Goal: Find specific page/section: Find specific page/section

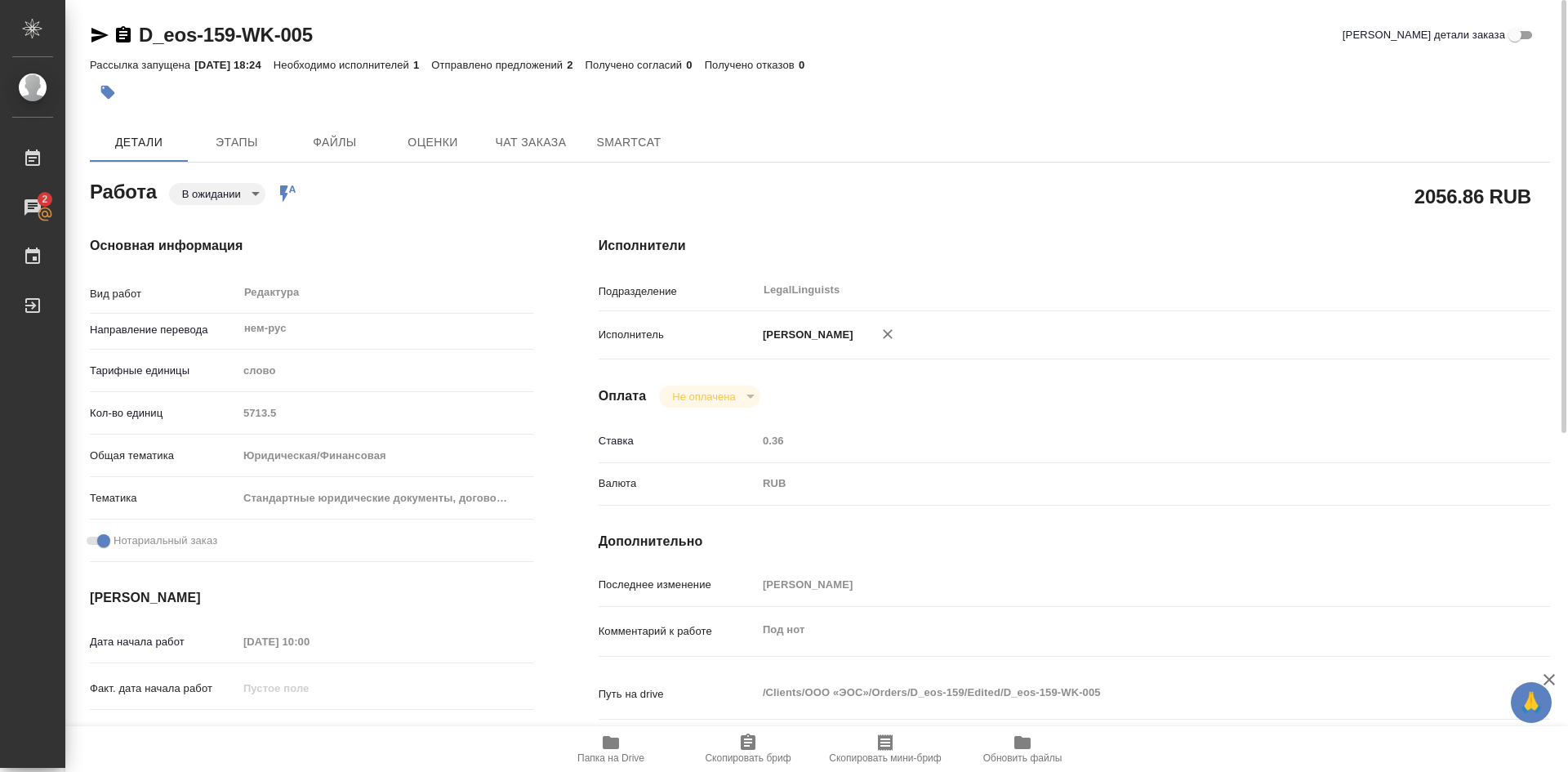
click at [255, 194] on body "🙏 .cls-1 fill:#fff; AWATERA [PERSON_NAME] Работы 2 Чаты График Выйти D_eos-159-…" at bounding box center [784, 386] width 1568 height 772
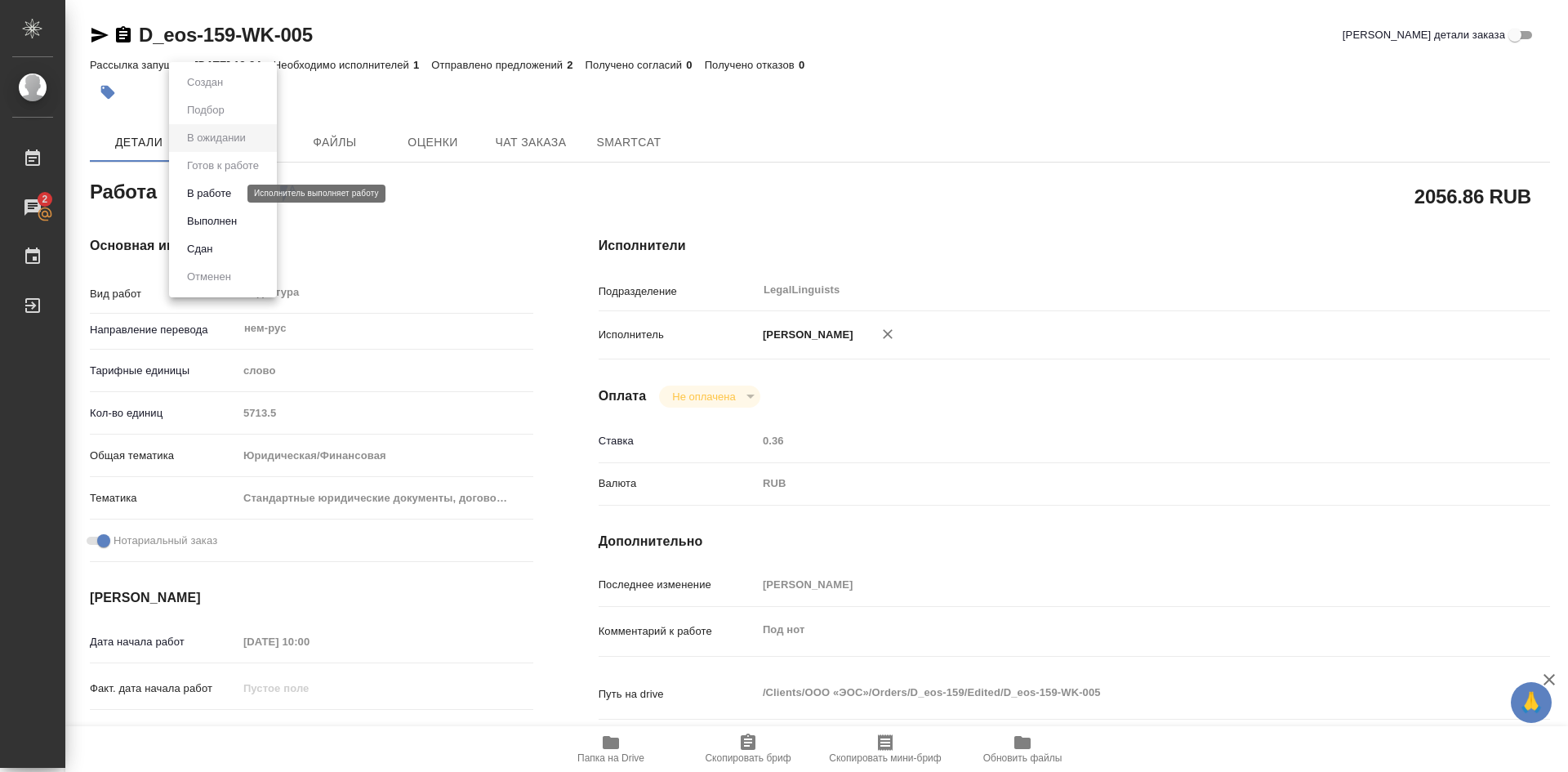
click at [215, 194] on button "В работе" at bounding box center [209, 194] width 54 height 18
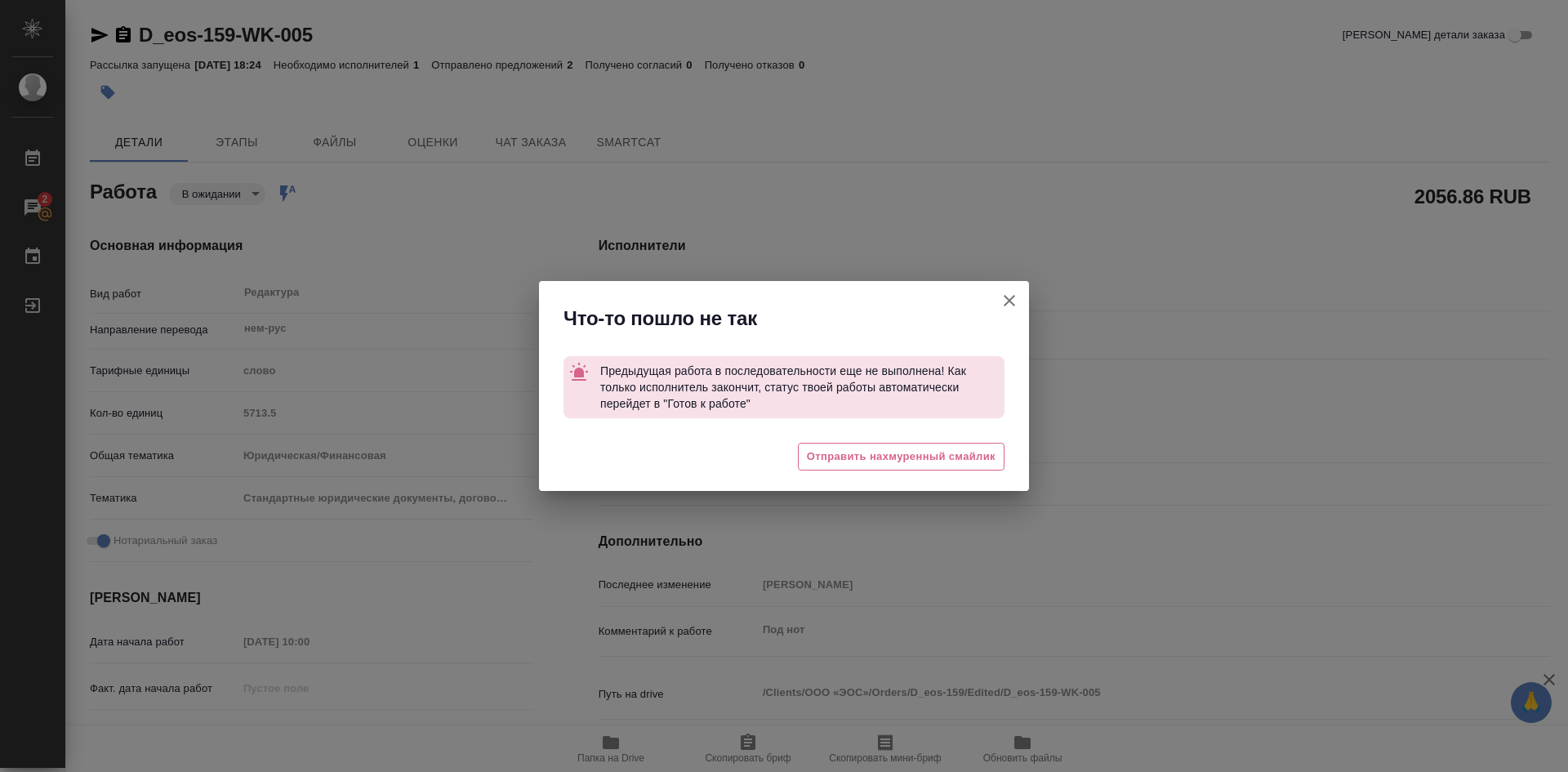
type textarea "x"
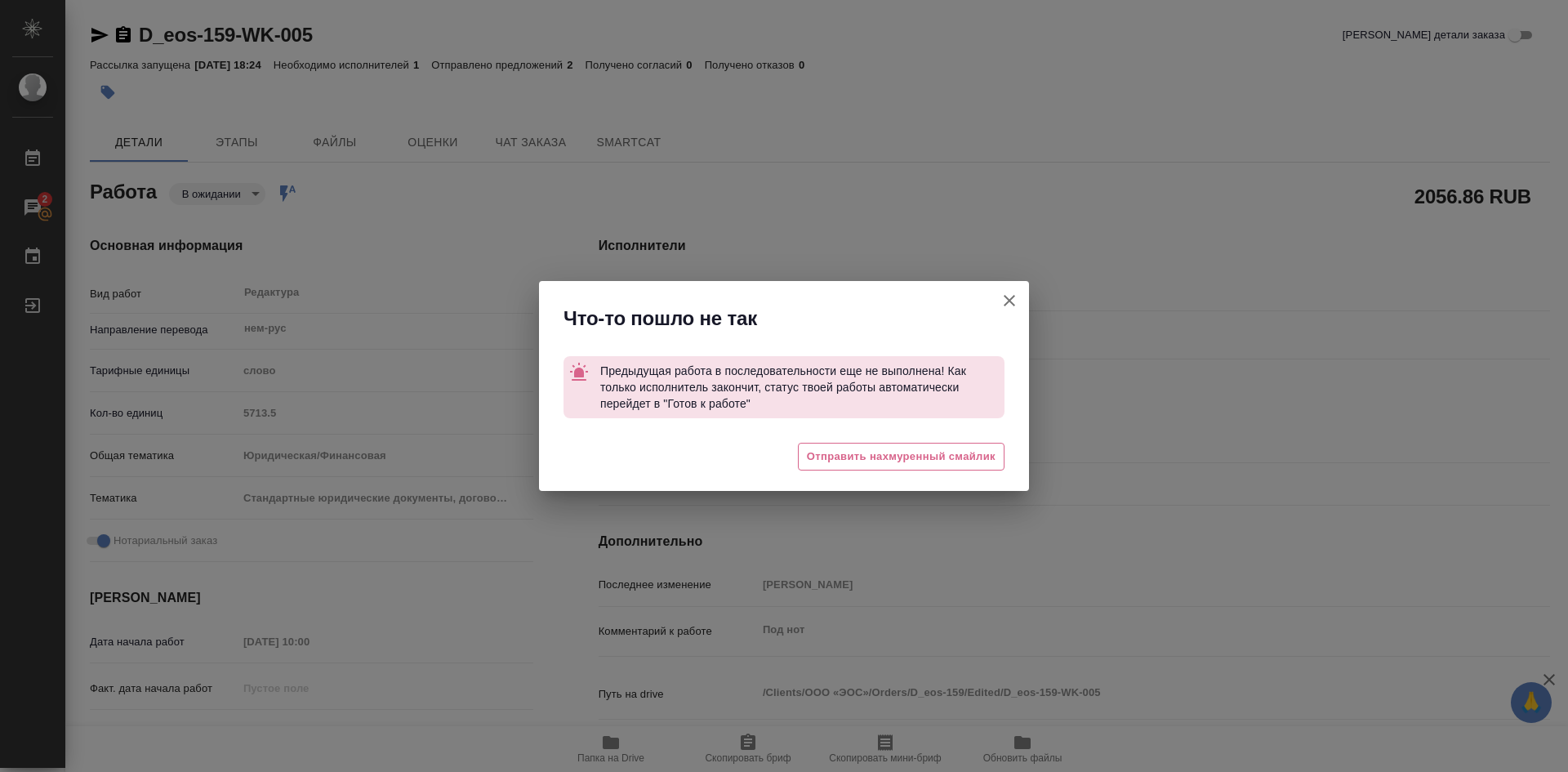
type textarea "x"
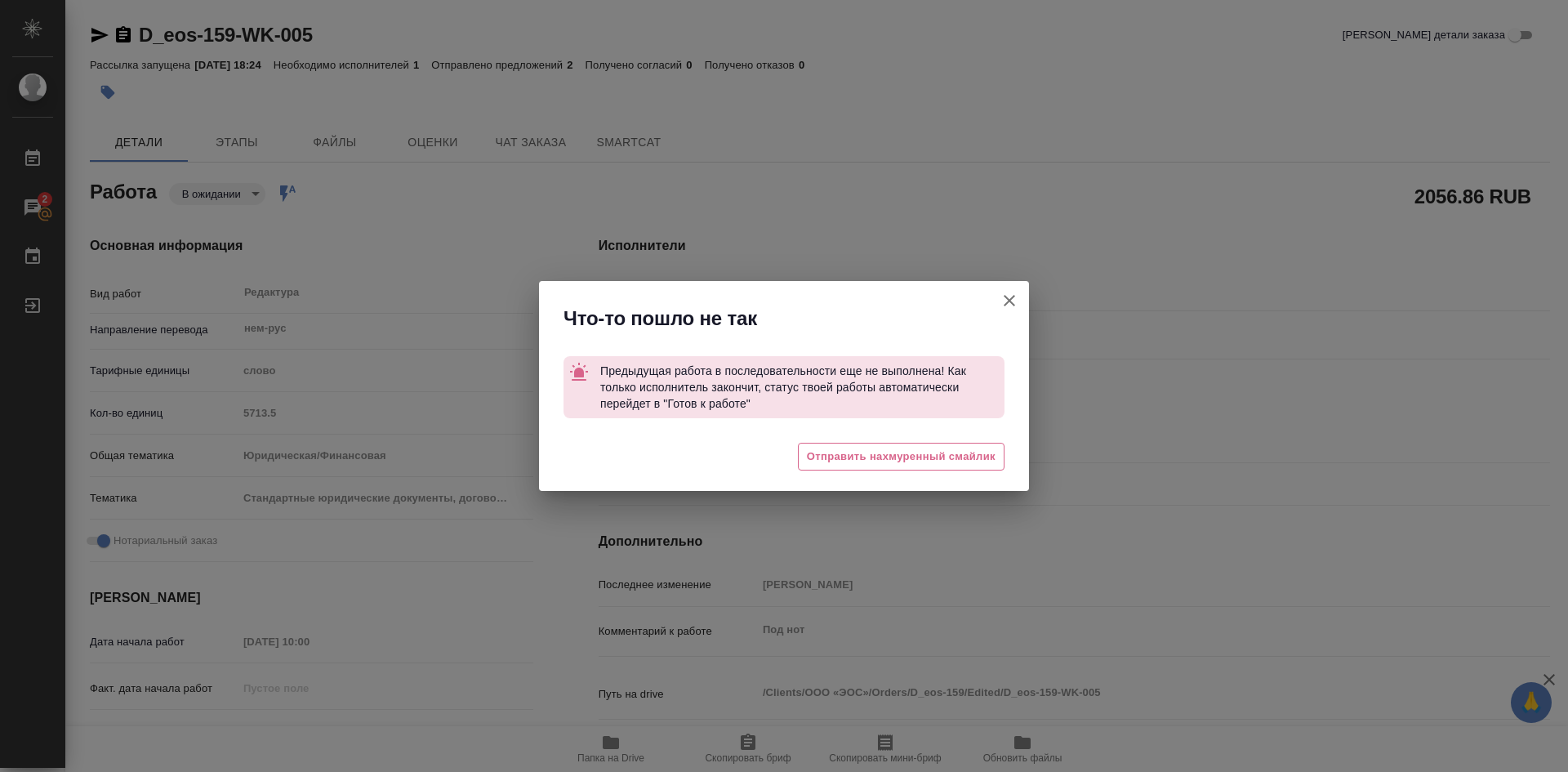
type textarea "x"
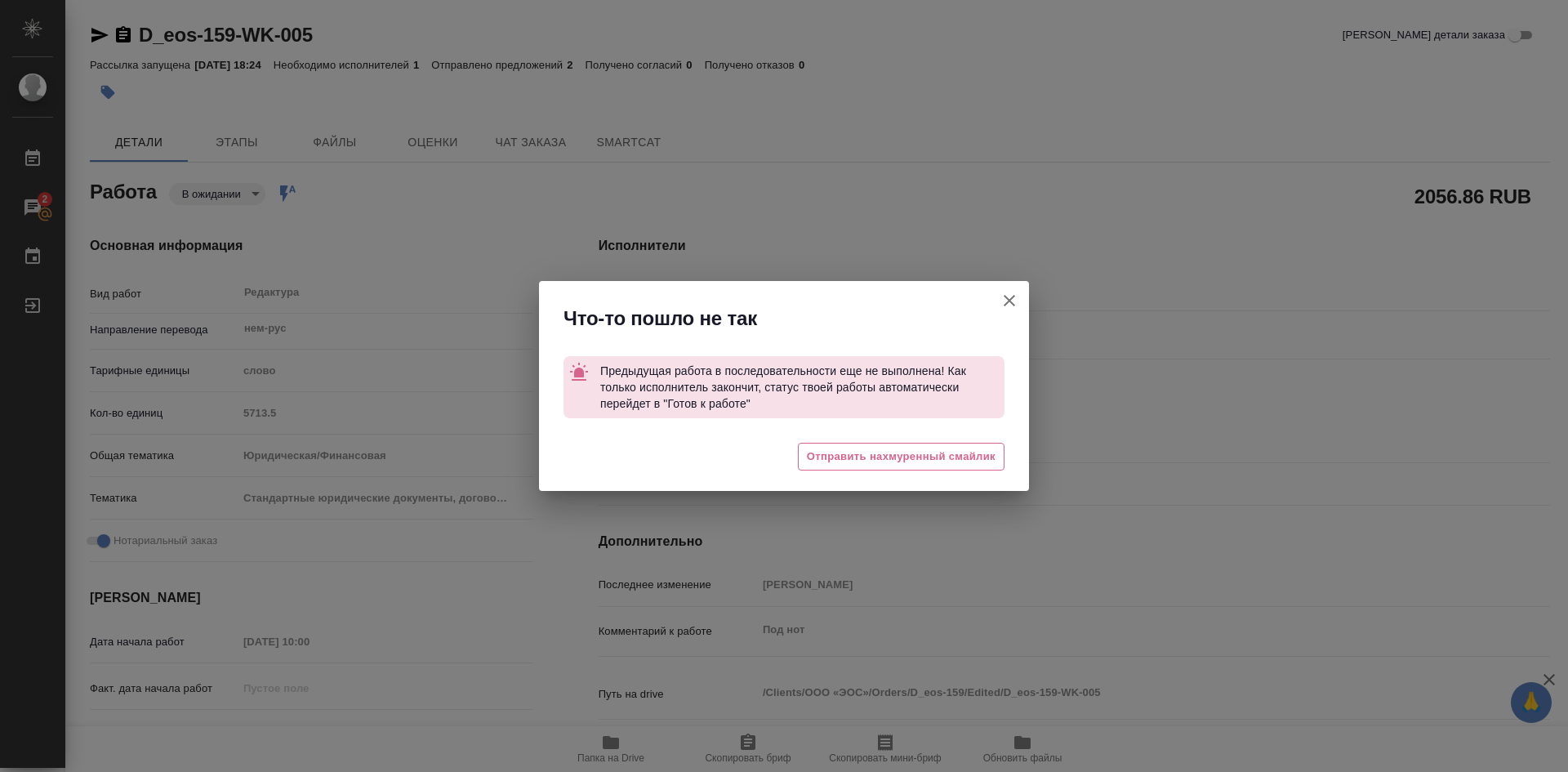
click at [1001, 299] on icon "button" at bounding box center [1010, 300] width 20 height 20
type textarea "x"
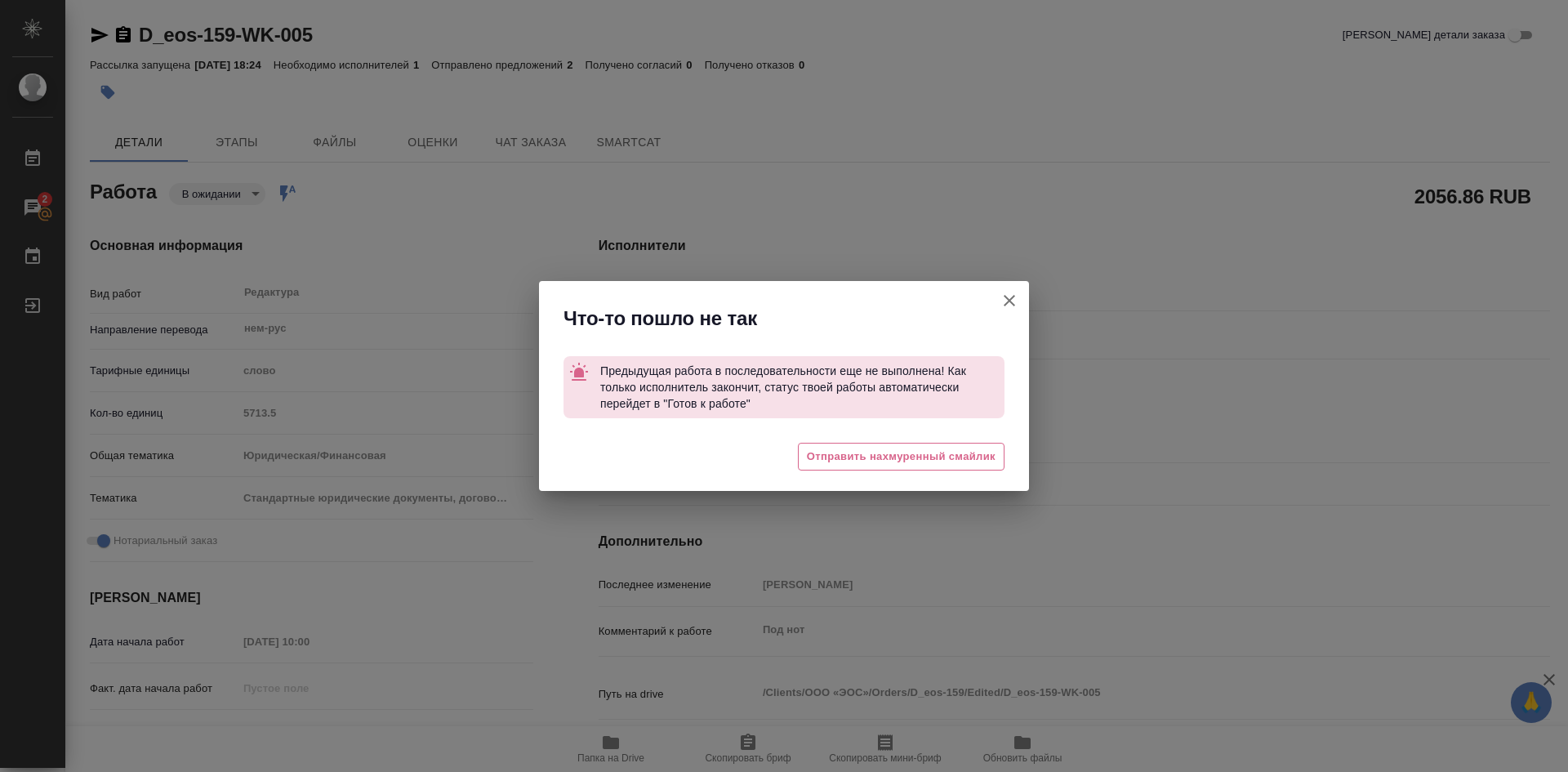
type textarea "x"
